Goal: Navigation & Orientation: Go to known website

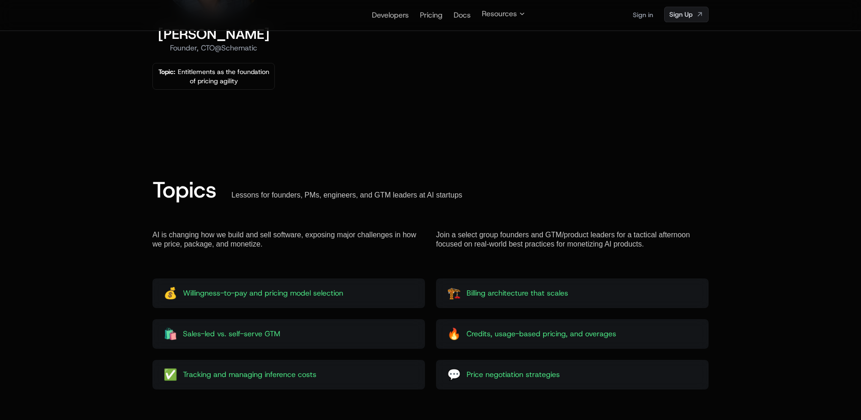
scroll to position [918, 0]
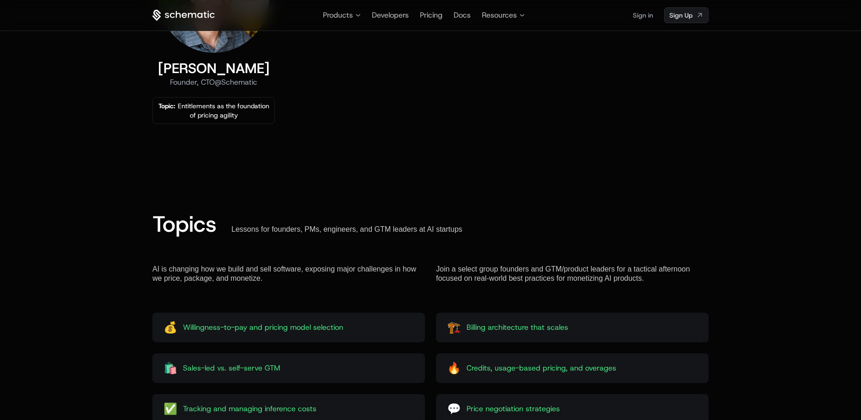
click at [192, 13] on icon at bounding box center [192, 14] width 8 height 5
